Goal: Find specific page/section: Find specific page/section

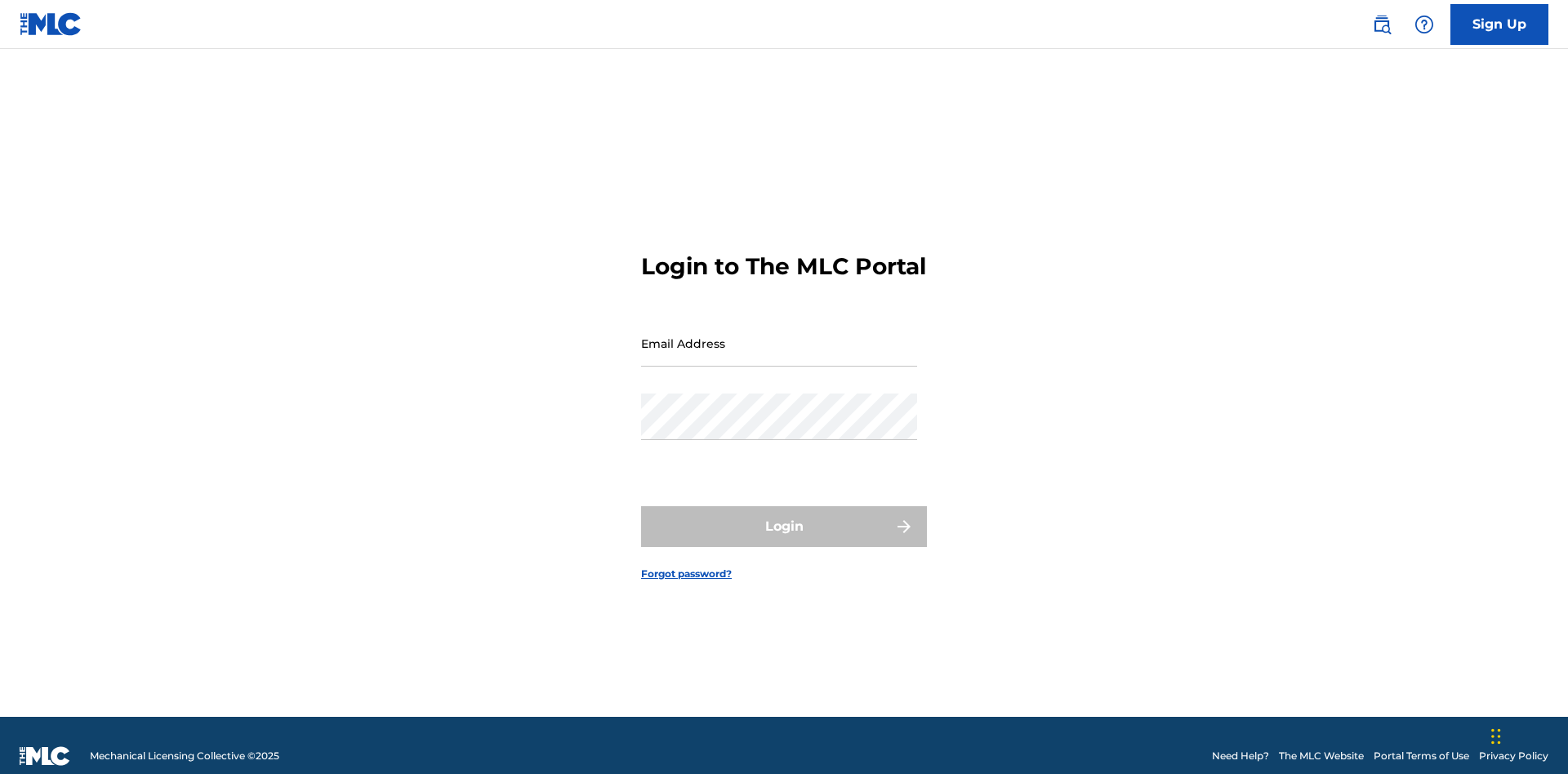
scroll to position [22, 0]
click at [779, 336] on input "Email Address" at bounding box center [778, 343] width 276 height 46
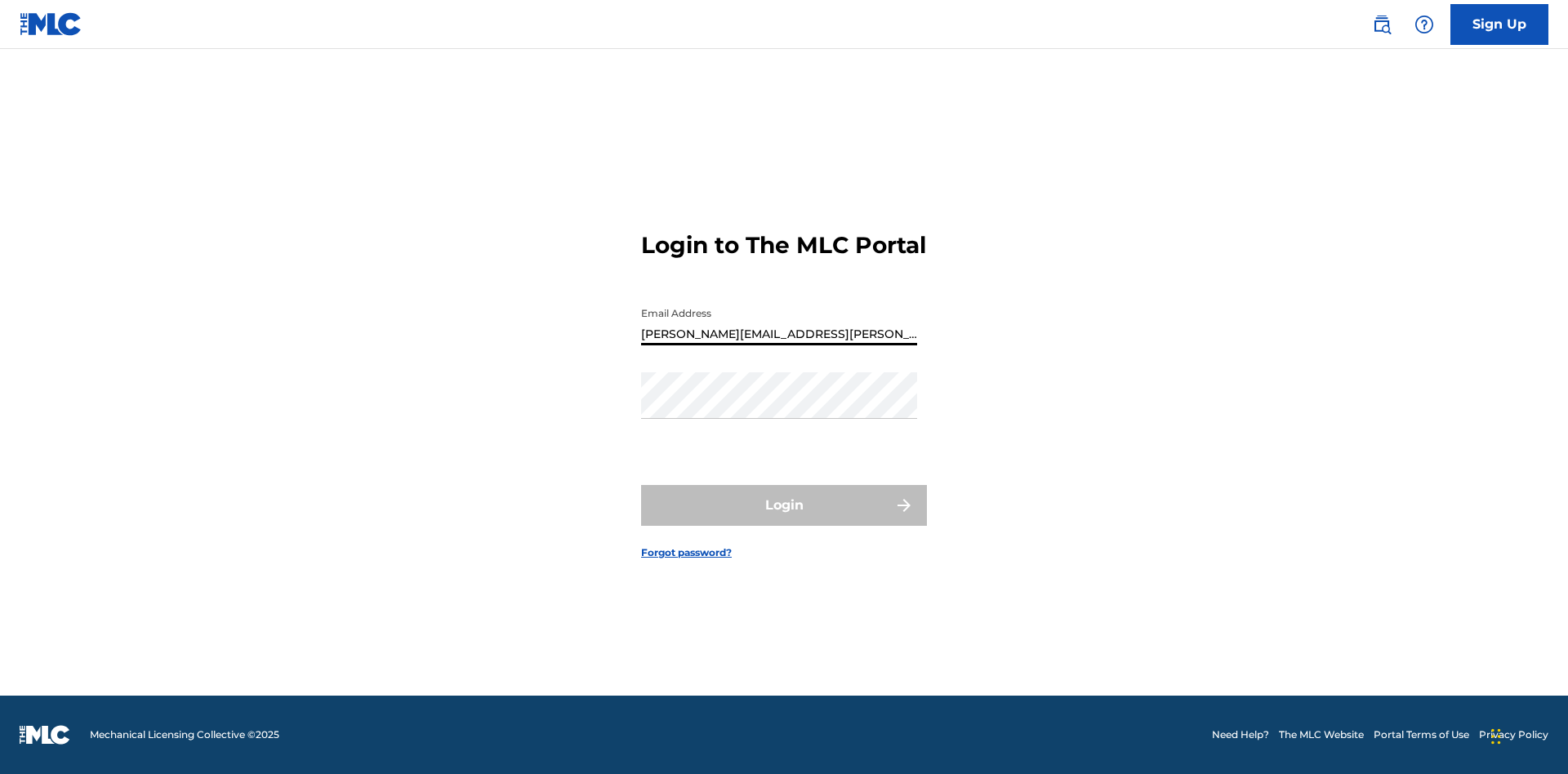
type input "[PERSON_NAME][EMAIL_ADDRESS][PERSON_NAME][DOMAIN_NAME]"
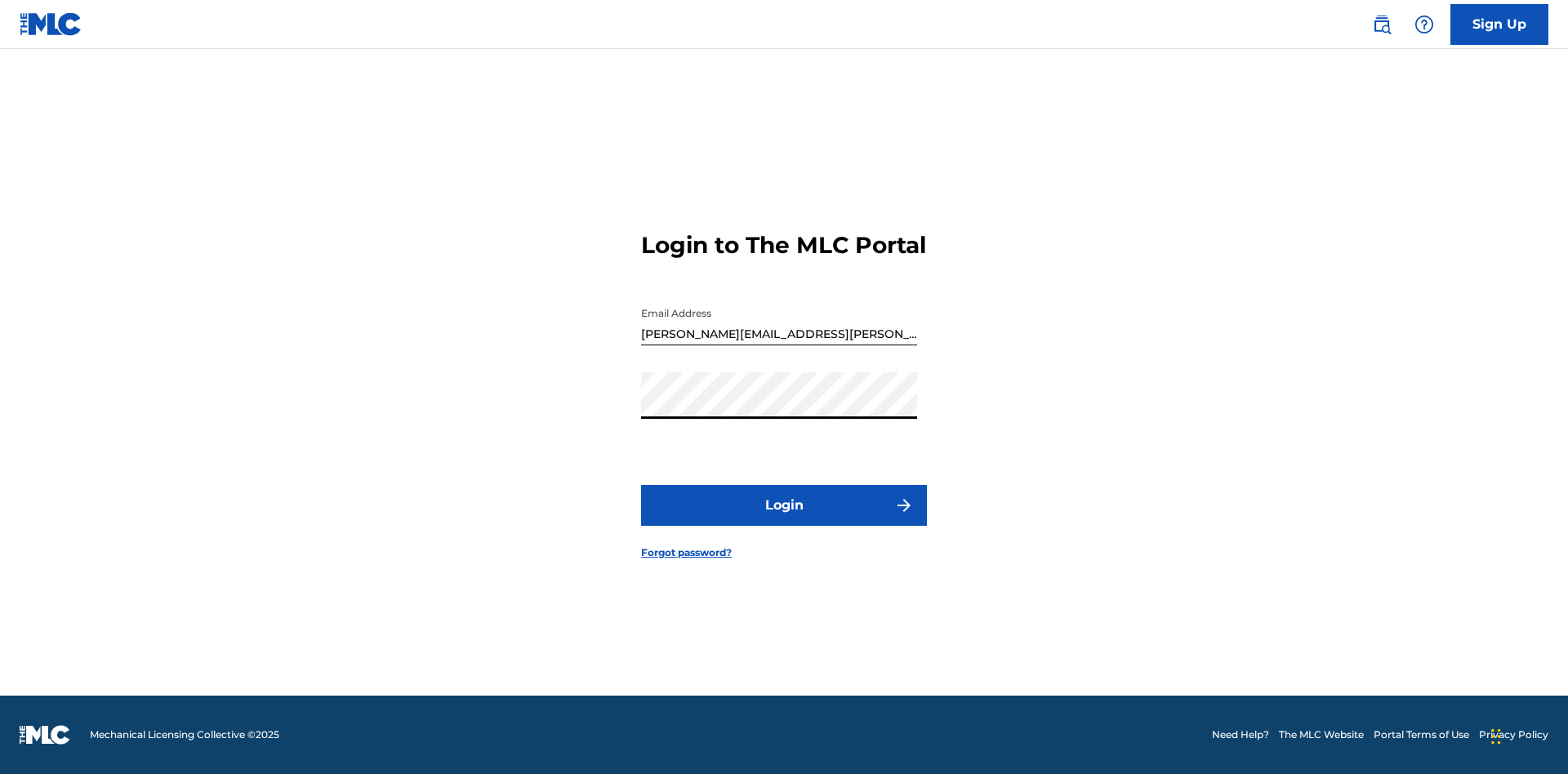
click at [784, 520] on button "Login" at bounding box center [784, 505] width 286 height 40
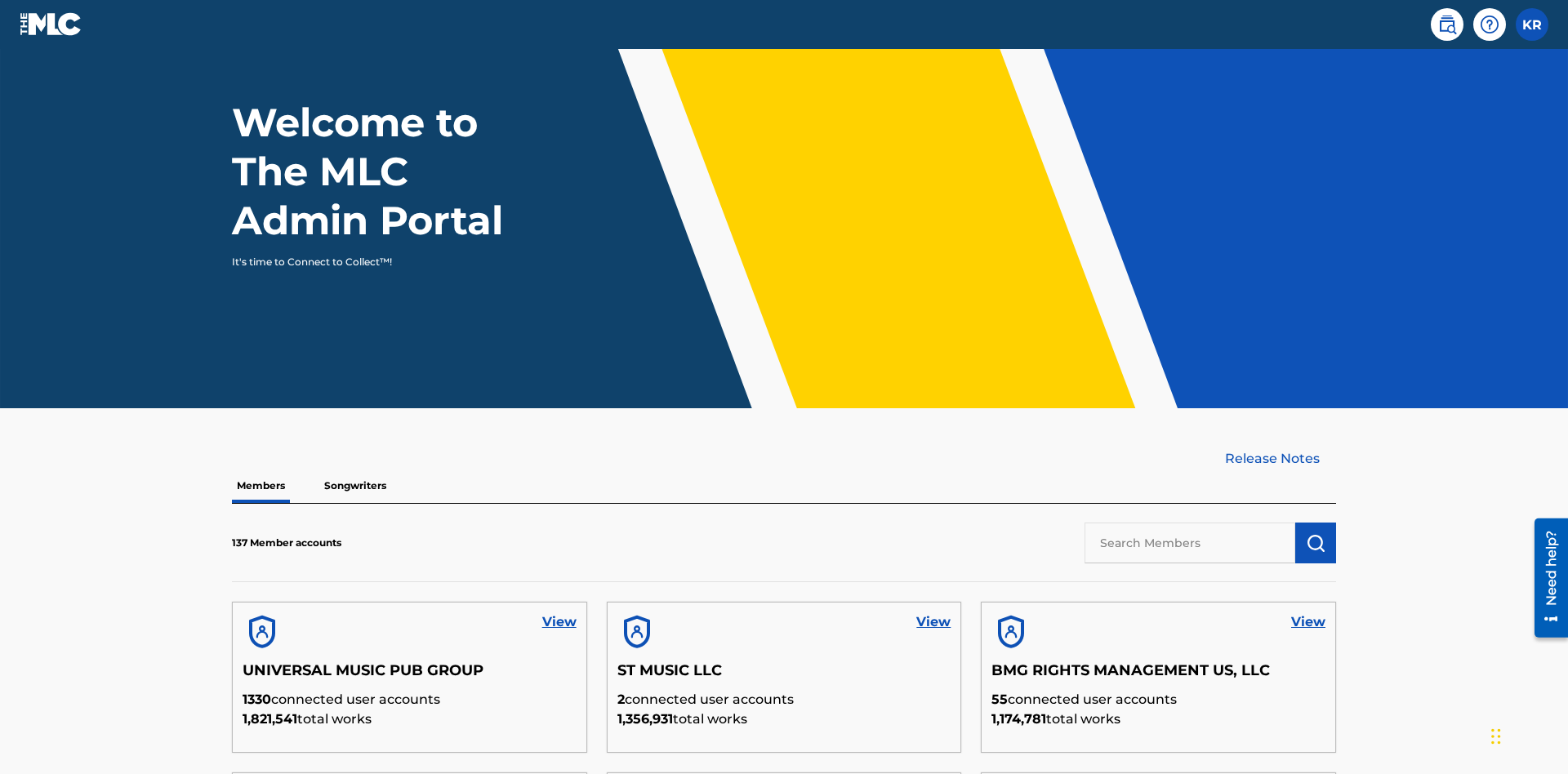
click at [1190, 523] on input "text" at bounding box center [1190, 542] width 211 height 40
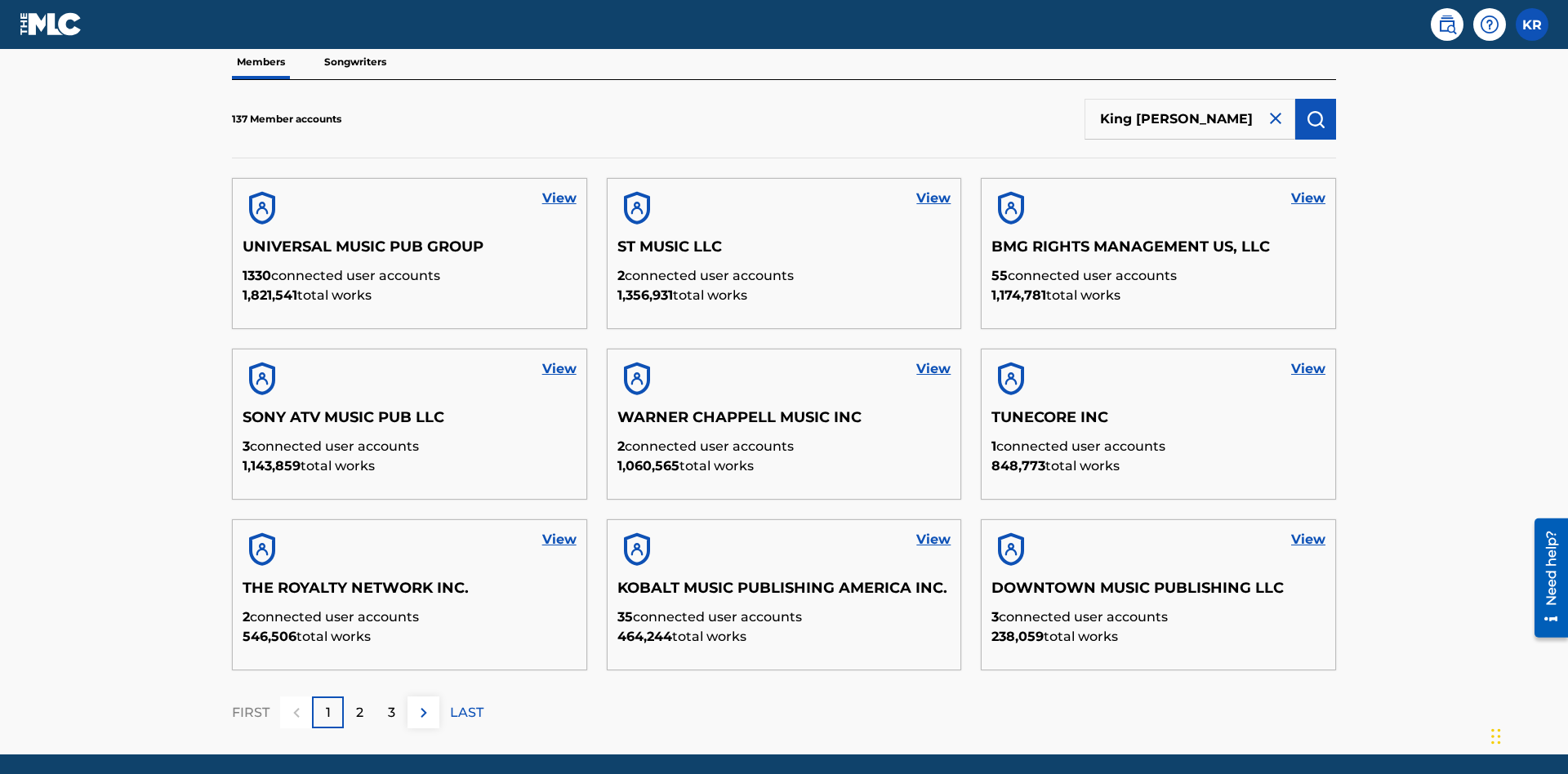
type input "King [PERSON_NAME]"
click at [1316, 109] on img "submit" at bounding box center [1315, 119] width 20 height 20
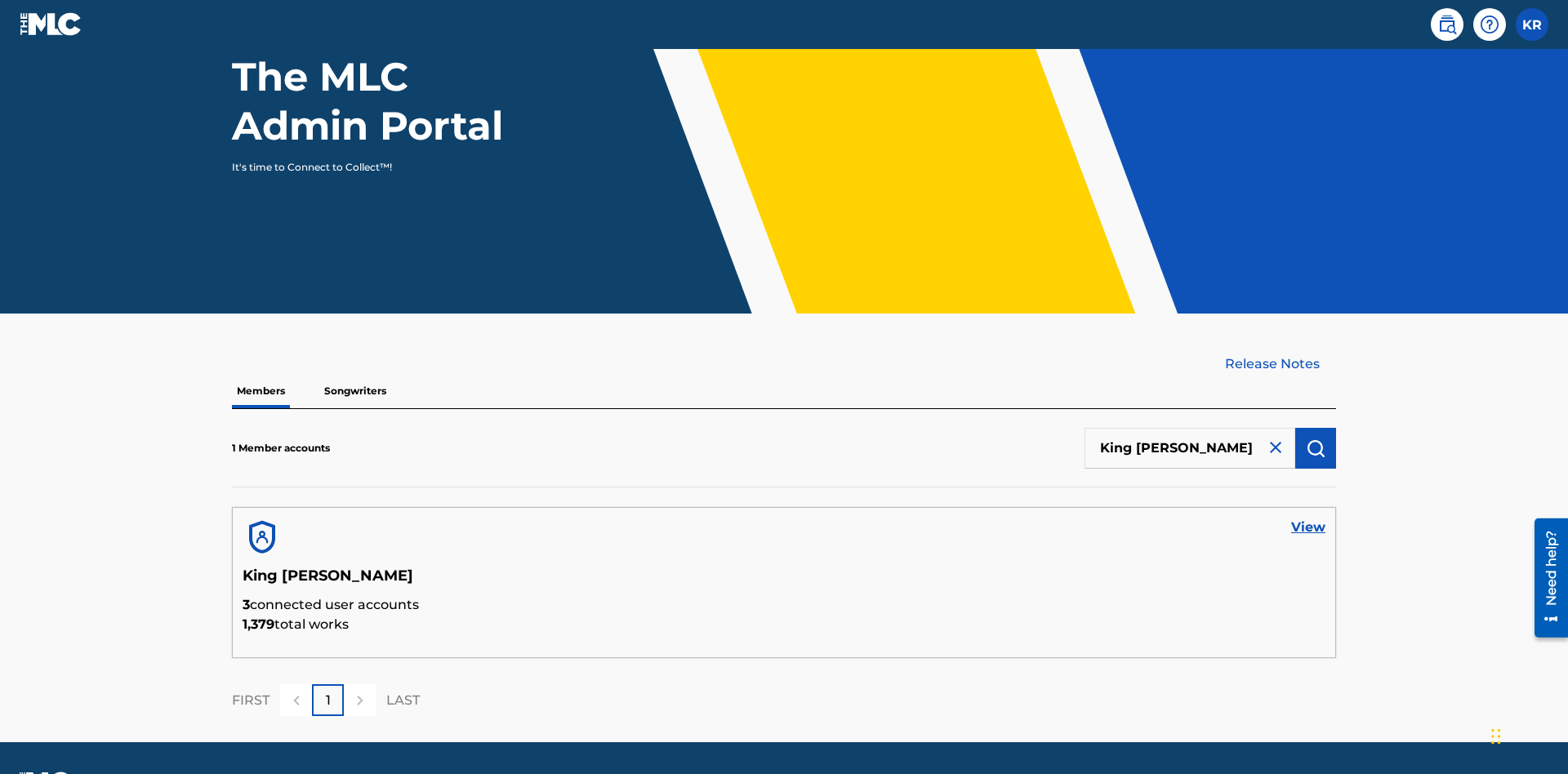
click at [1308, 518] on link "View" at bounding box center [1308, 527] width 34 height 20
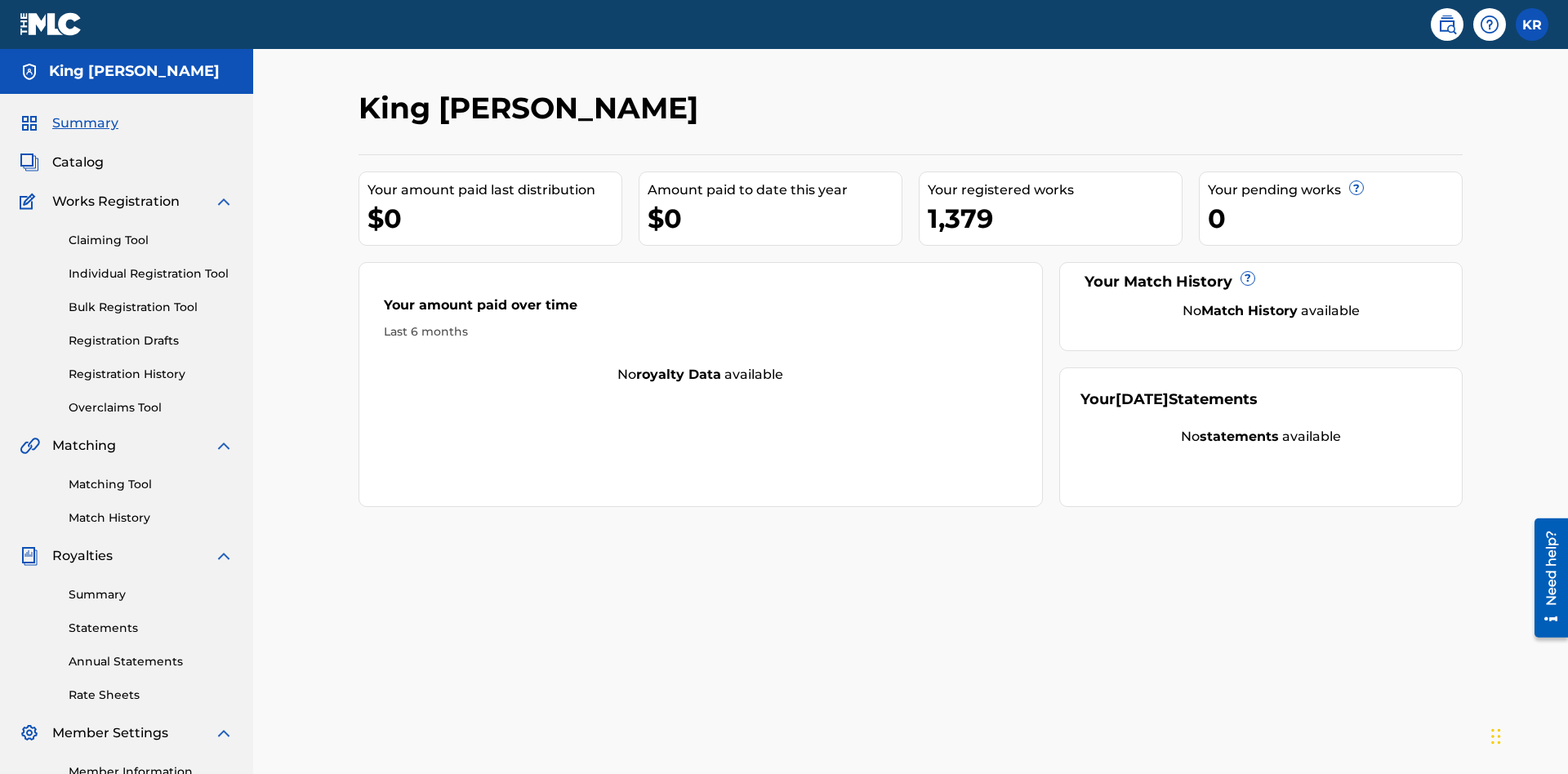
click at [77, 153] on span "Catalog" at bounding box center [78, 162] width 52 height 20
